Goal: Task Accomplishment & Management: Manage account settings

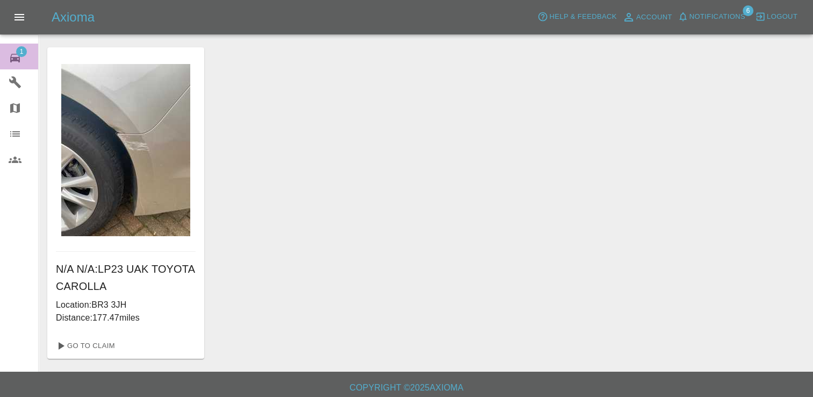
click at [21, 52] on span "1" at bounding box center [21, 51] width 11 height 11
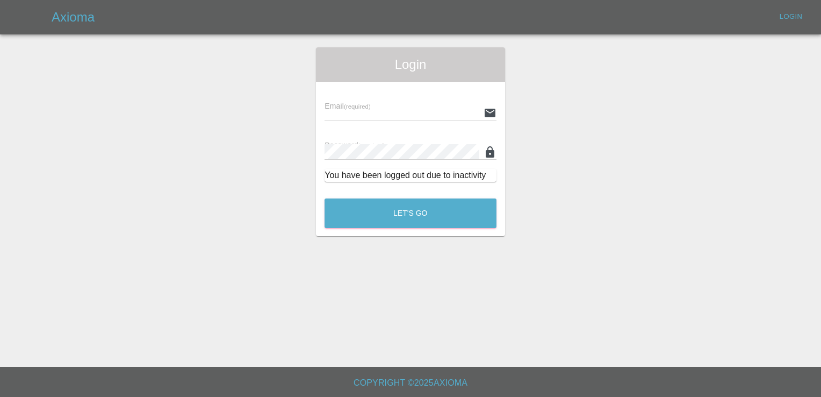
type input "[EMAIL_ADDRESS][DOMAIN_NAME]"
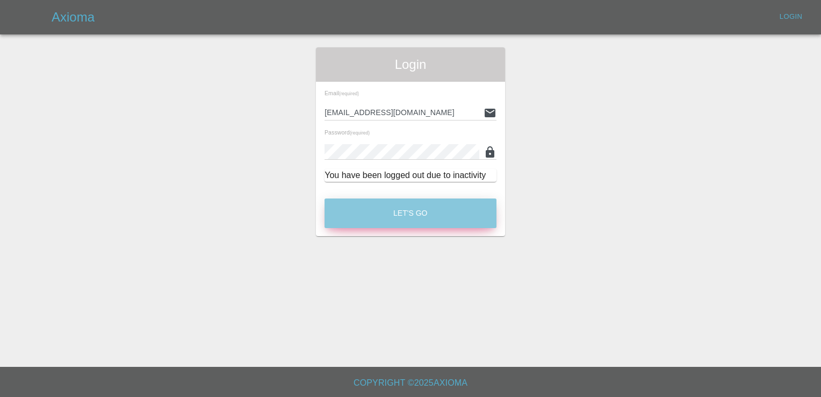
click at [413, 211] on button "Let's Go" at bounding box center [411, 213] width 172 height 30
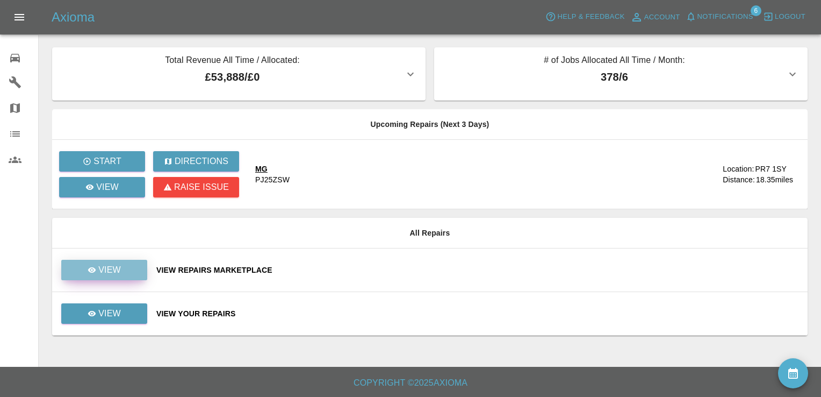
click at [82, 270] on link "View" at bounding box center [104, 270] width 86 height 20
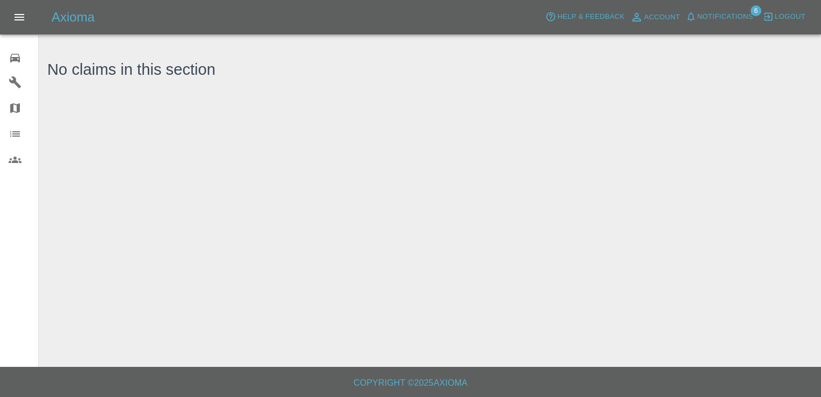
click at [13, 60] on icon at bounding box center [15, 58] width 10 height 9
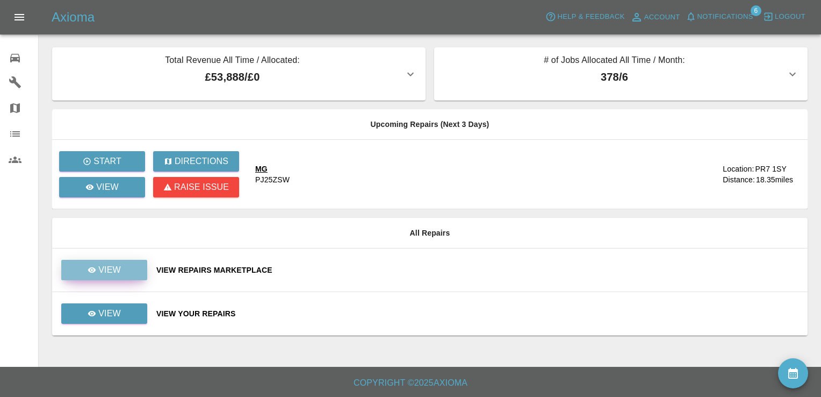
click at [113, 266] on p "View" at bounding box center [109, 269] width 23 height 13
